Goal: Find specific page/section: Find specific page/section

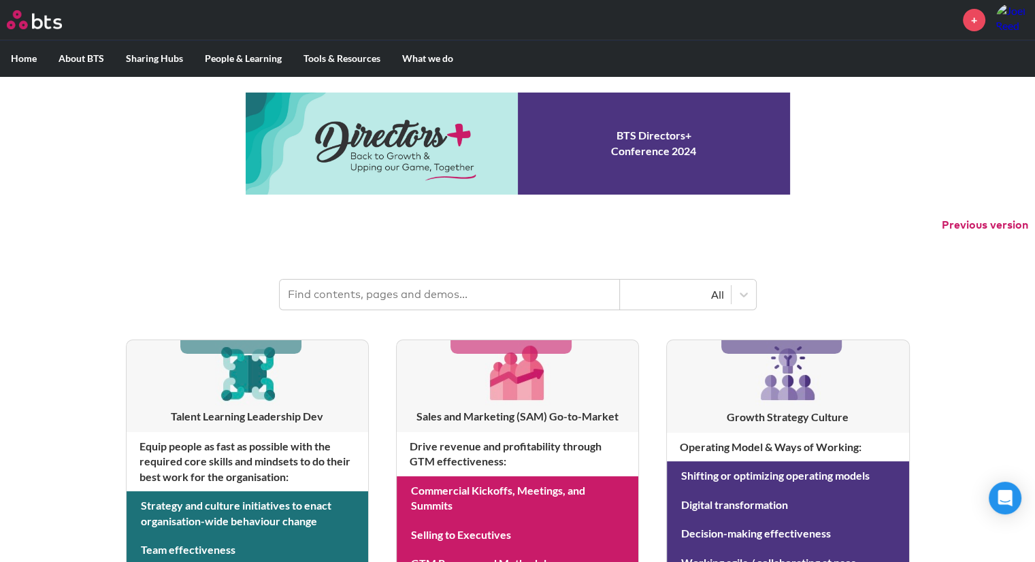
click at [428, 293] on input "text" at bounding box center [450, 295] width 340 height 30
type input "momenta"
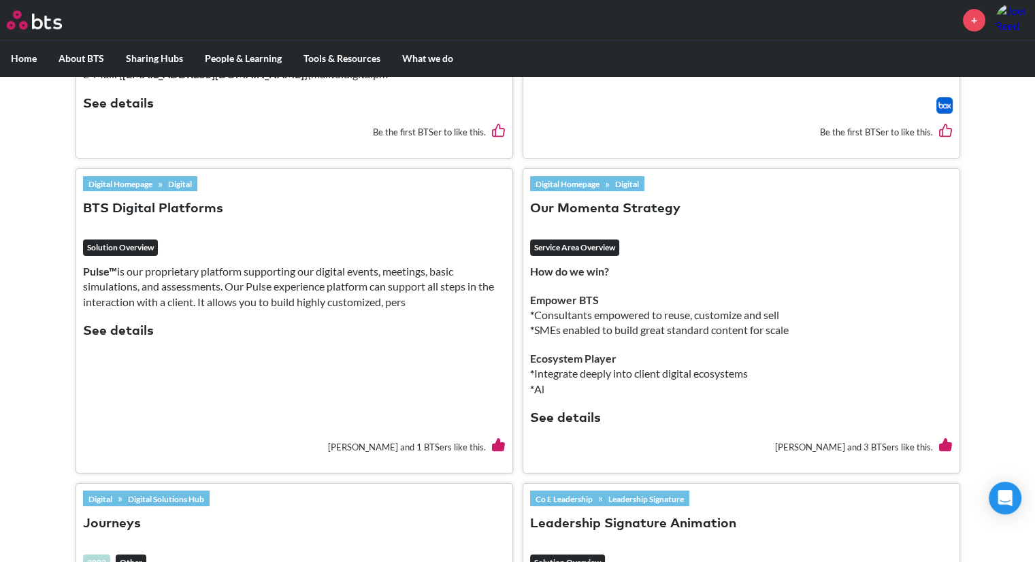
scroll to position [1828, 0]
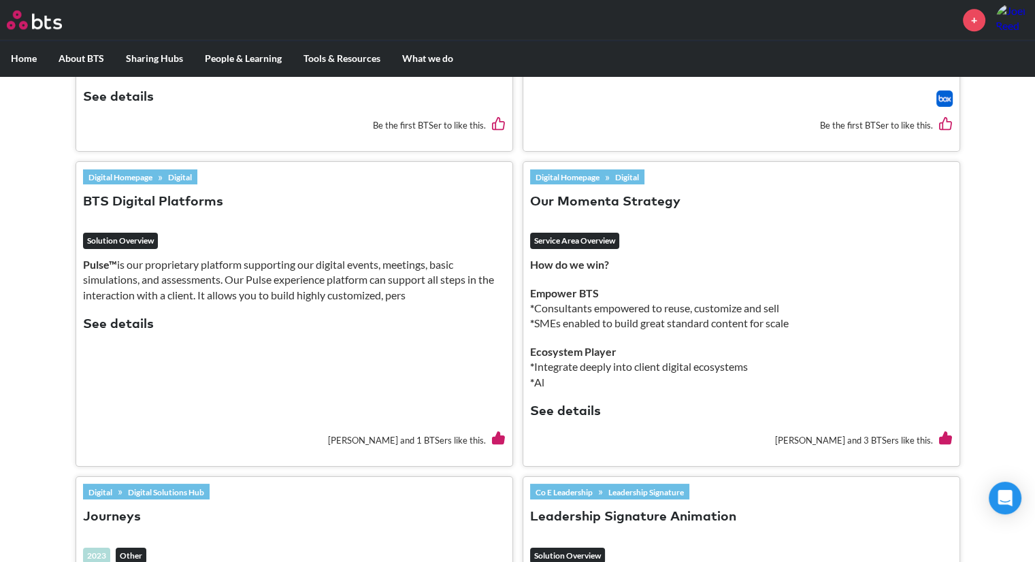
click at [116, 316] on button "See details" at bounding box center [118, 325] width 71 height 18
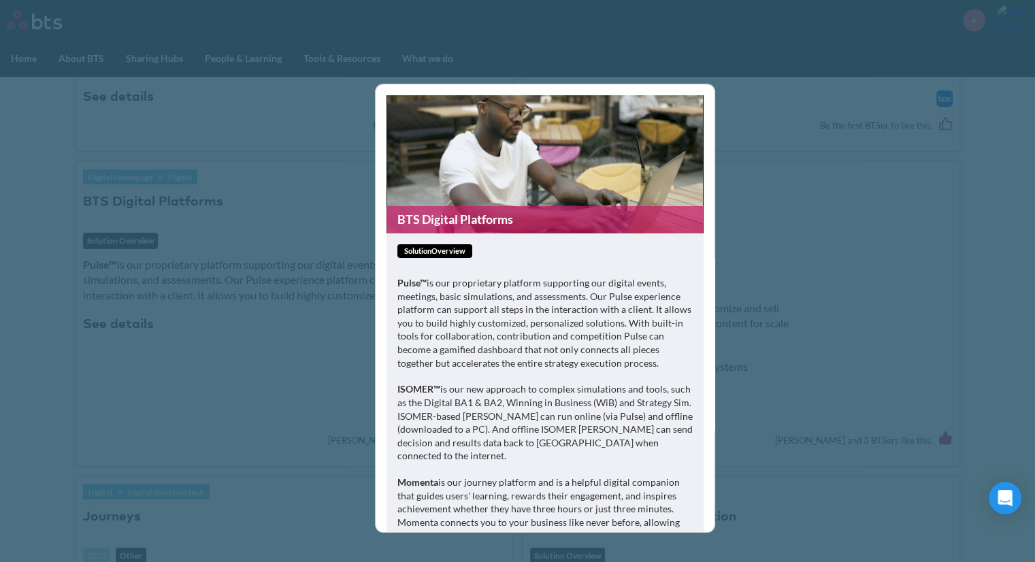
click at [423, 215] on link "BTS Digital Platforms" at bounding box center [545, 219] width 317 height 27
click at [448, 219] on link "BTS Digital Platforms" at bounding box center [545, 219] width 317 height 27
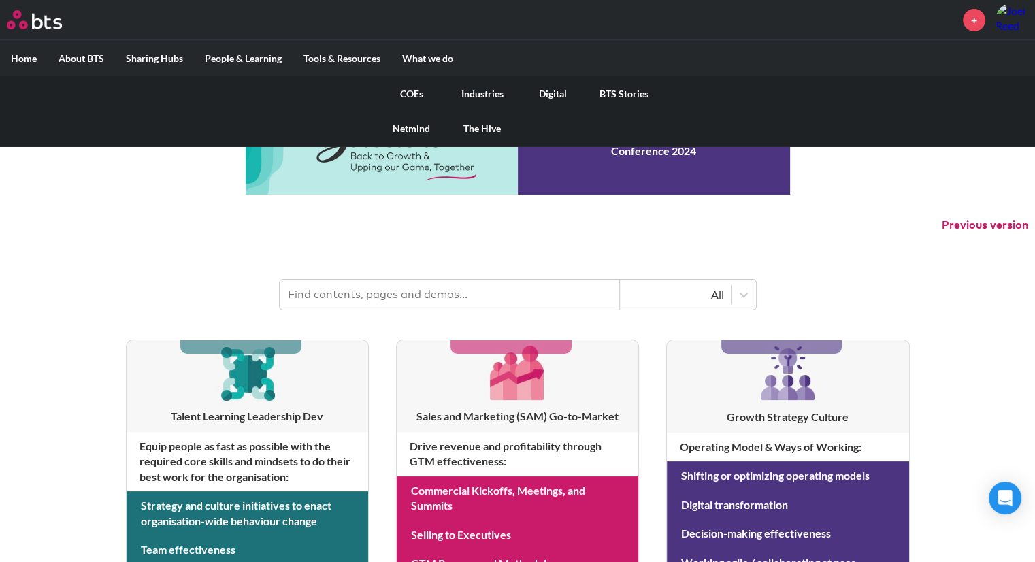
click at [553, 95] on link "Digital" at bounding box center [553, 93] width 71 height 35
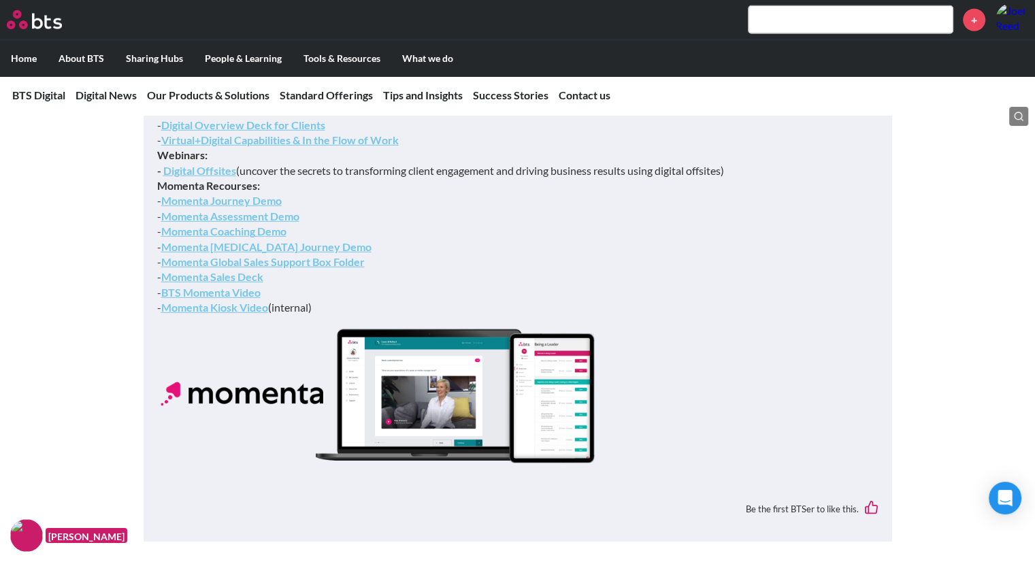
scroll to position [4012, 0]
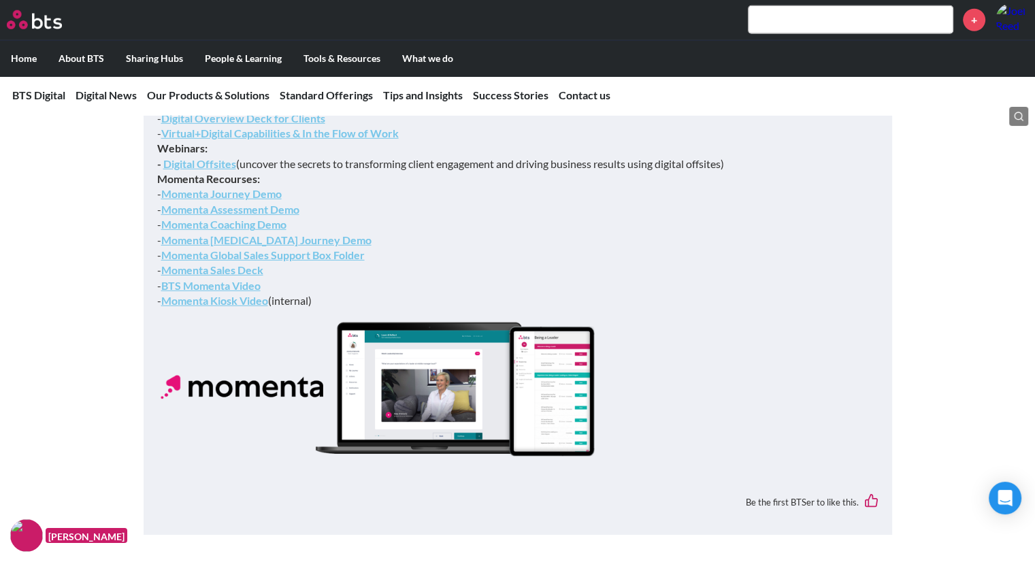
click at [204, 276] on link "Momenta Sales Deck" at bounding box center [212, 269] width 102 height 13
